Goal: Task Accomplishment & Management: Manage account settings

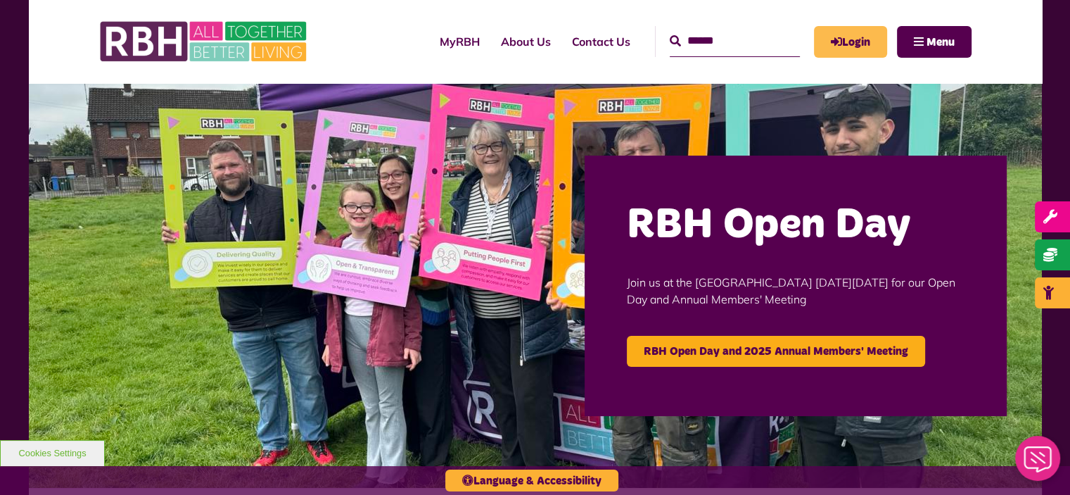
click at [850, 34] on link "Login" at bounding box center [850, 42] width 73 height 32
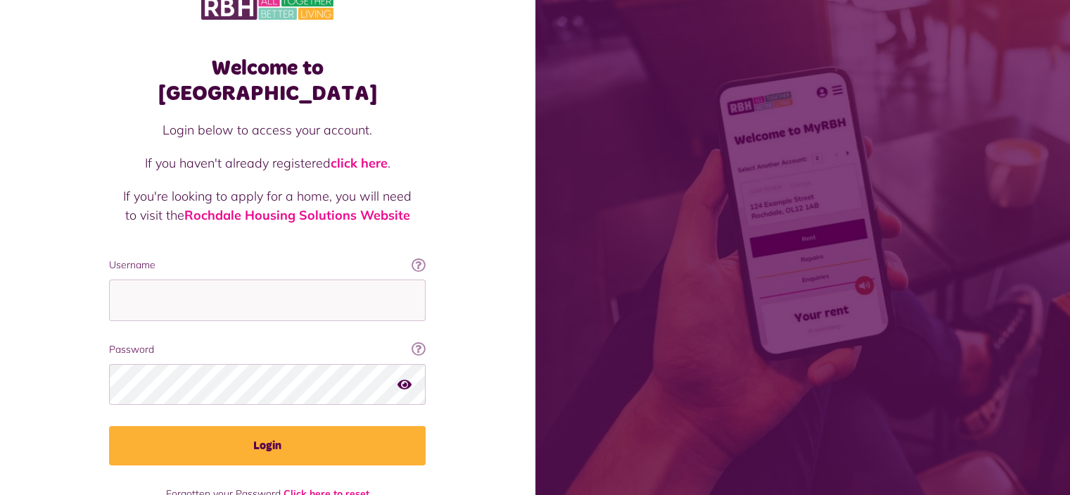
scroll to position [45, 0]
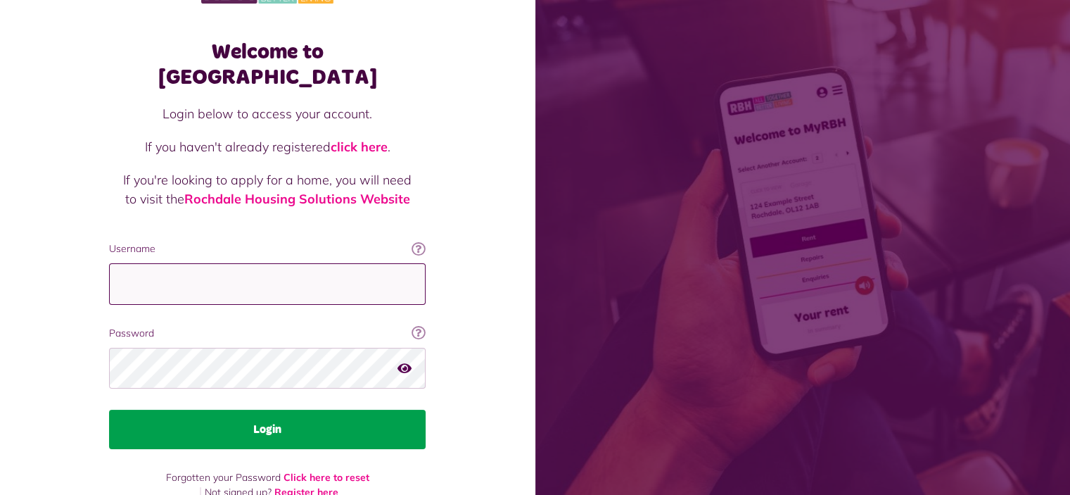
type input "**********"
click at [298, 412] on button "Login" at bounding box center [267, 428] width 317 height 39
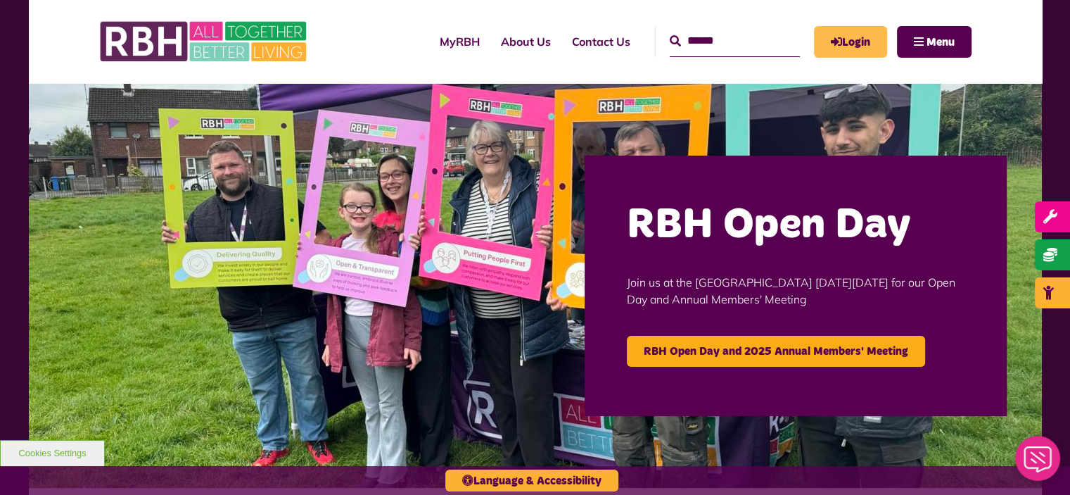
click at [830, 33] on link "Login" at bounding box center [850, 42] width 73 height 32
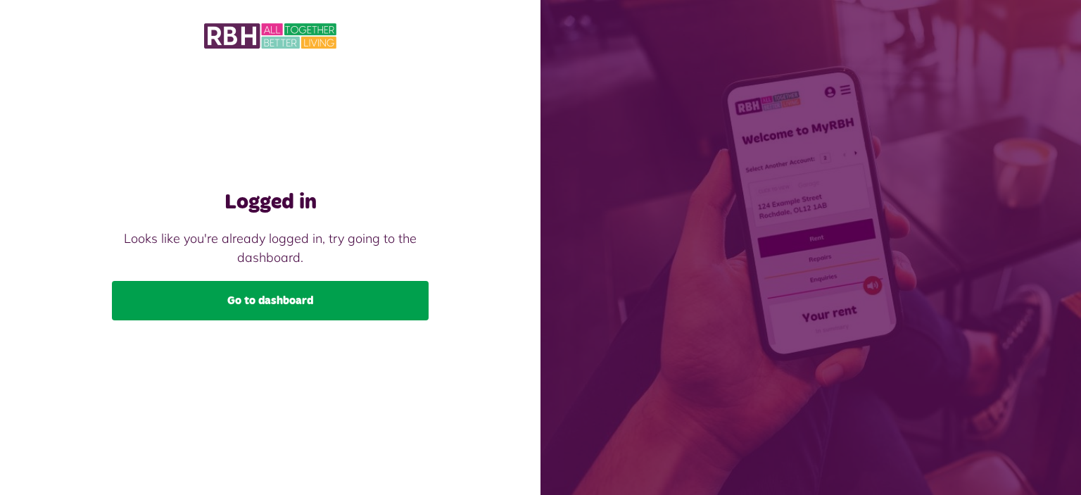
click at [339, 287] on link "Go to dashboard" at bounding box center [270, 300] width 317 height 39
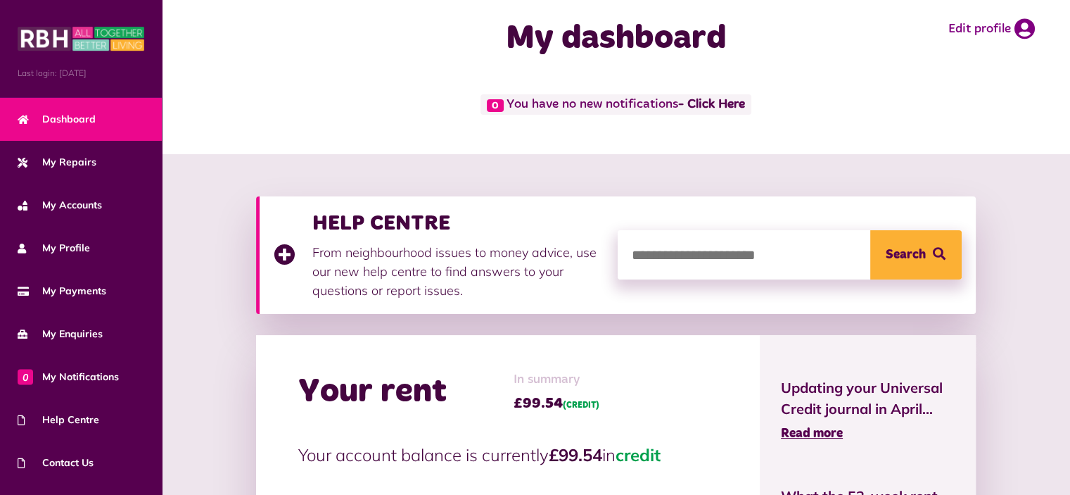
scroll to position [141, 0]
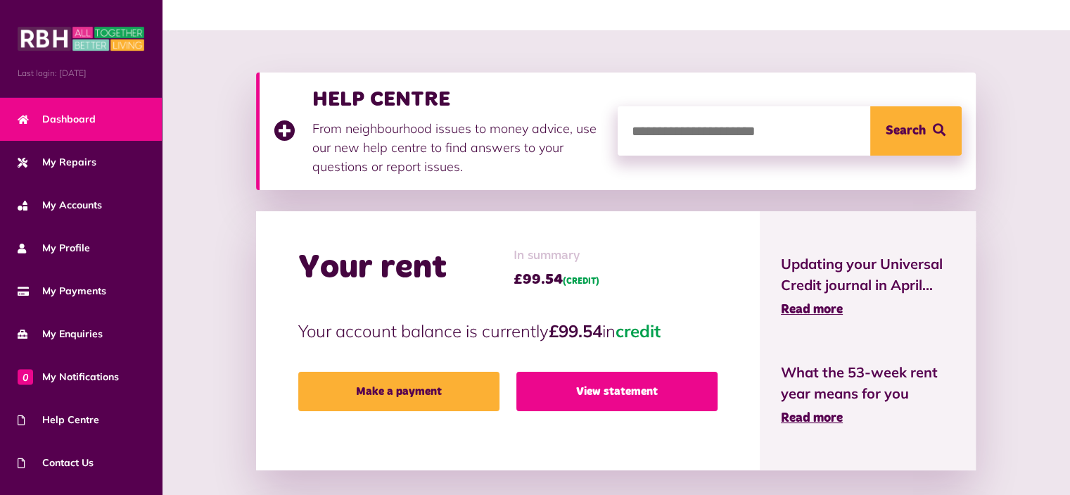
click at [694, 372] on link "View statement" at bounding box center [616, 390] width 201 height 39
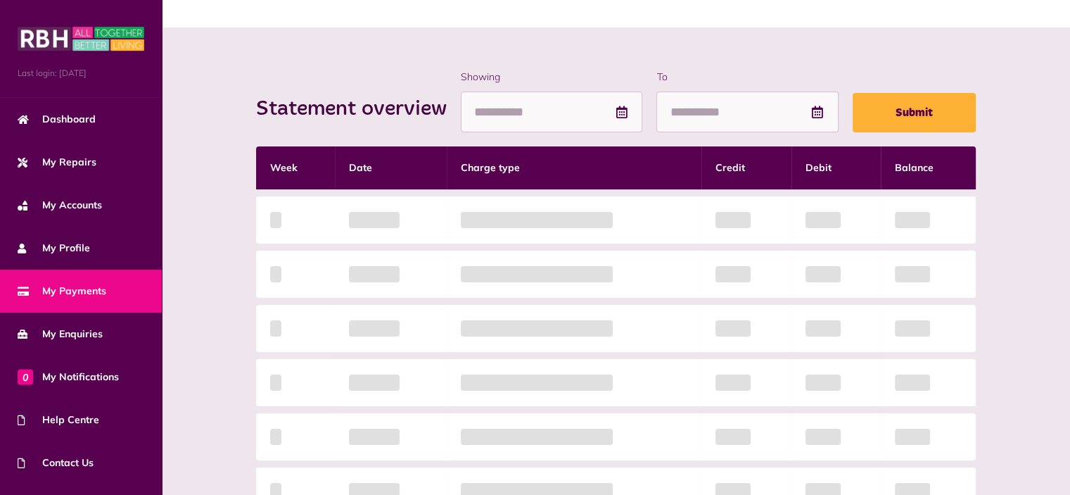
scroll to position [211, 0]
